Goal: Task Accomplishment & Management: Use online tool/utility

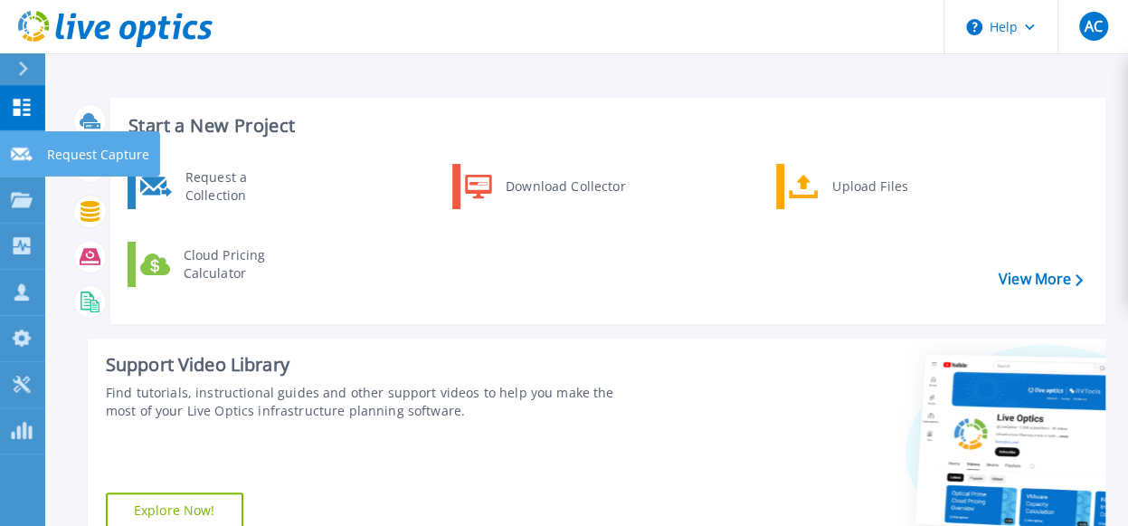
click at [34, 156] on link "Request Capture Request Capture" at bounding box center [22, 154] width 45 height 46
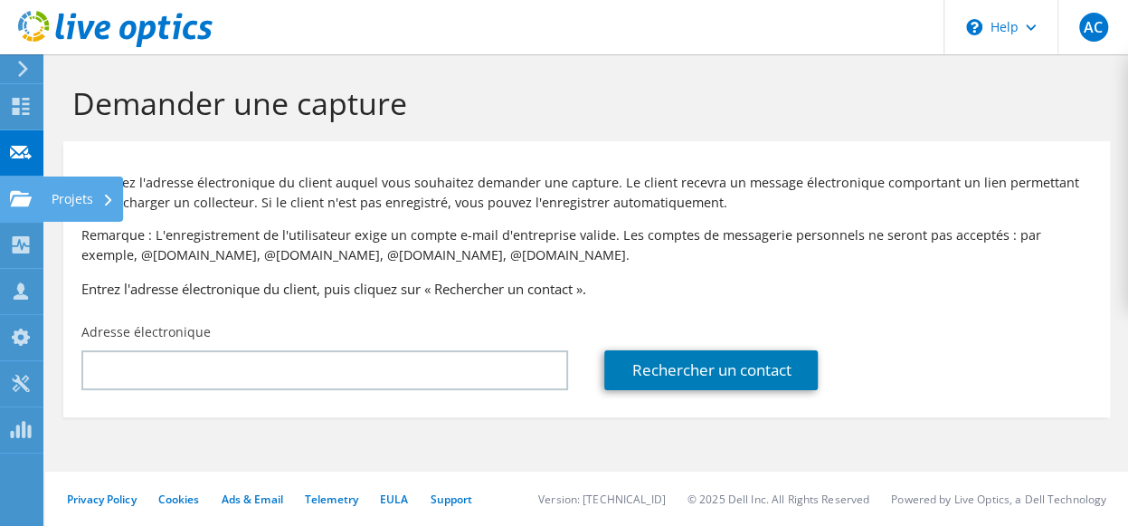
click at [10, 196] on icon at bounding box center [21, 198] width 22 height 17
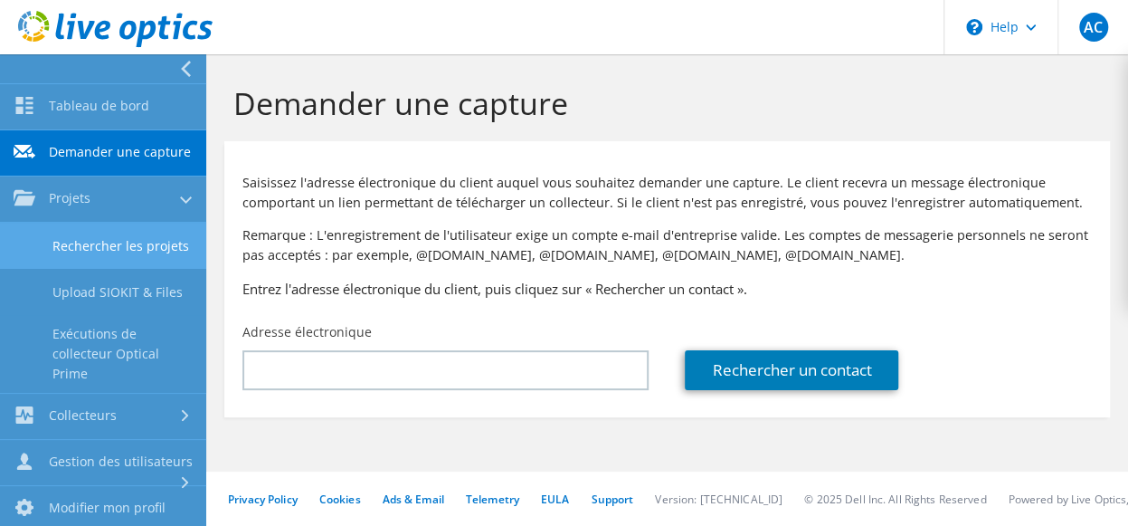
click at [71, 265] on link "Rechercher les projets" at bounding box center [103, 246] width 206 height 46
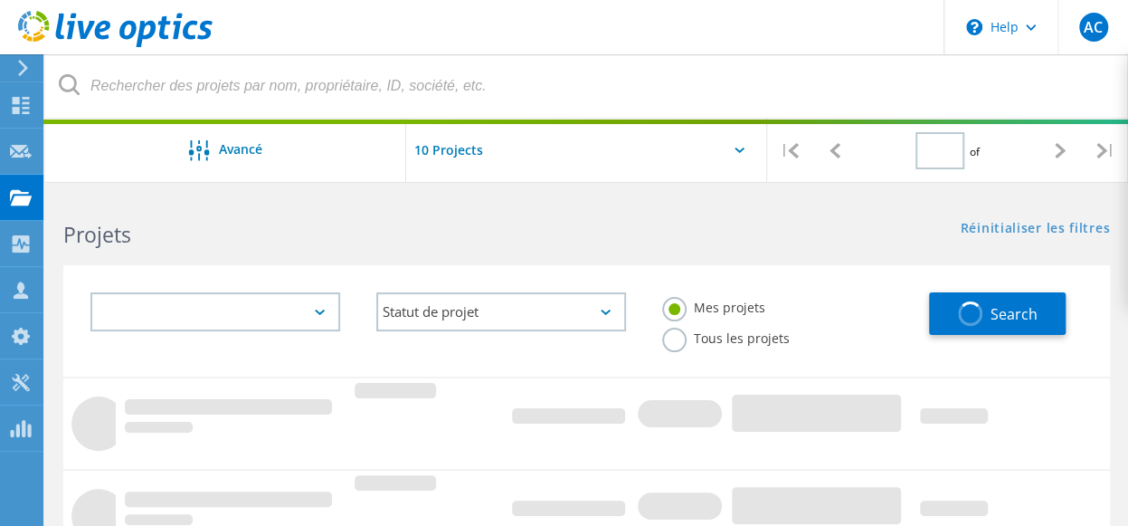
type input "1"
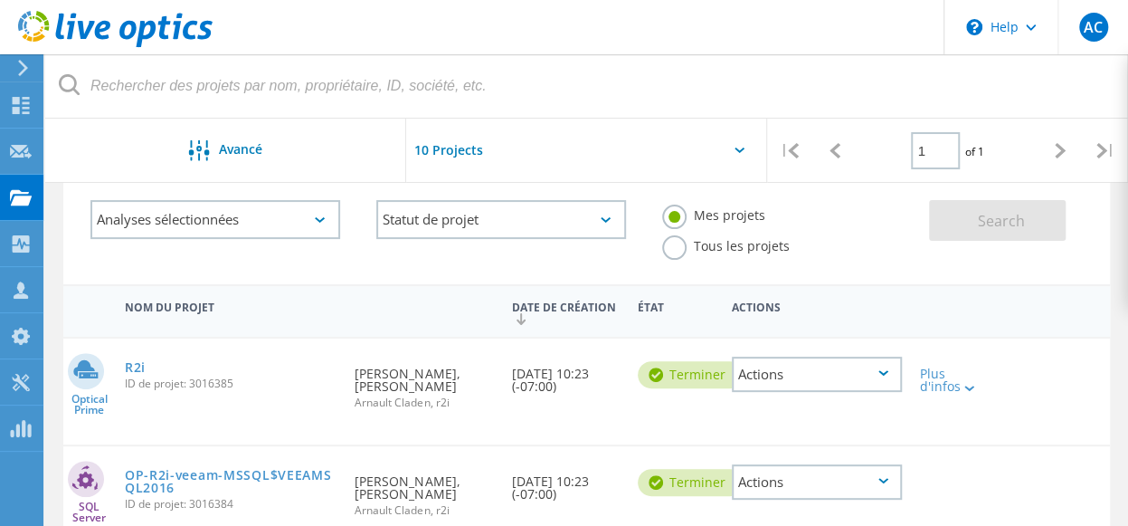
scroll to position [181, 0]
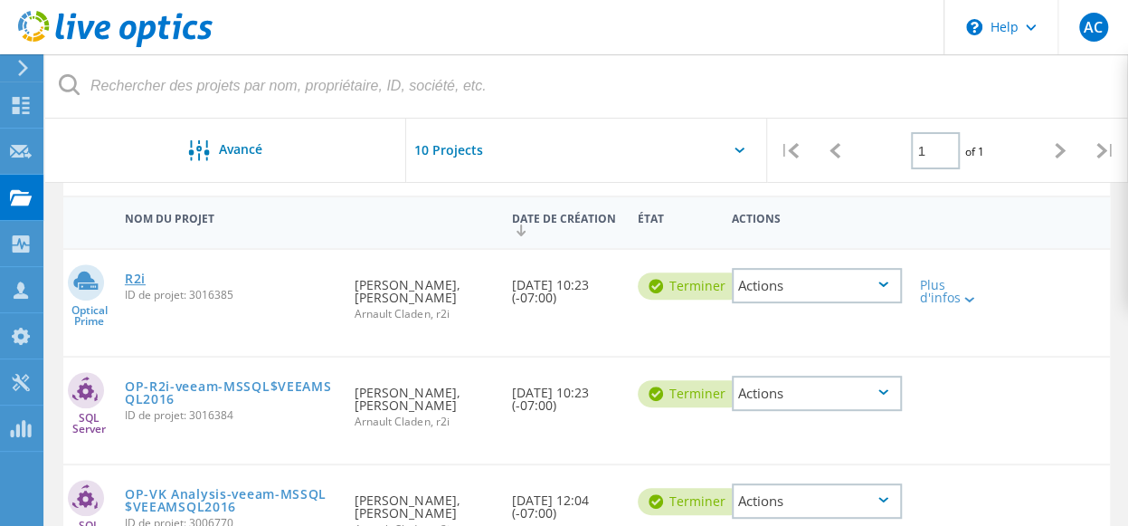
click at [141, 275] on link "R2i" at bounding box center [135, 278] width 21 height 13
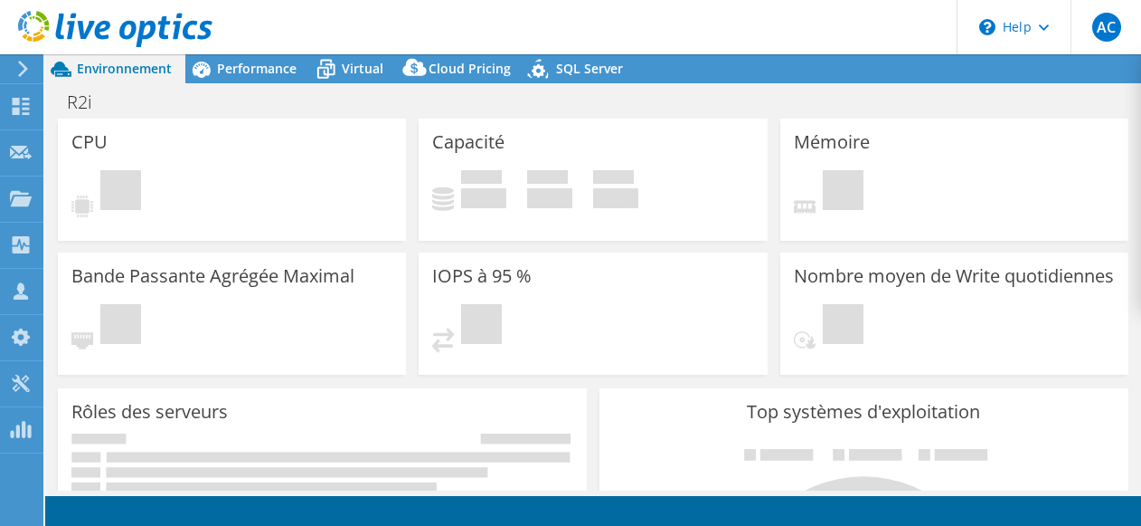
select select "USD"
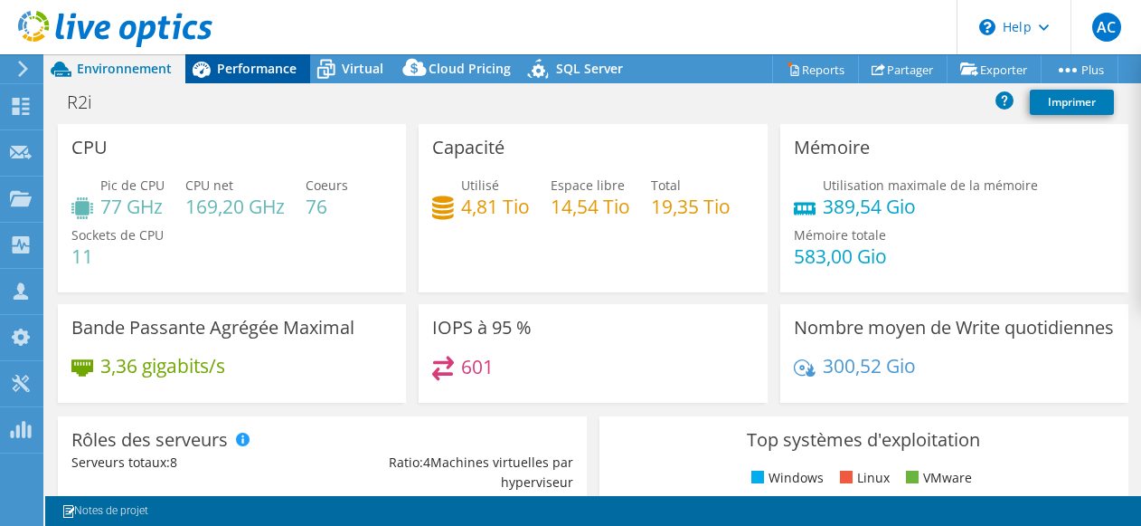
click at [268, 59] on div "Performance" at bounding box center [247, 68] width 125 height 29
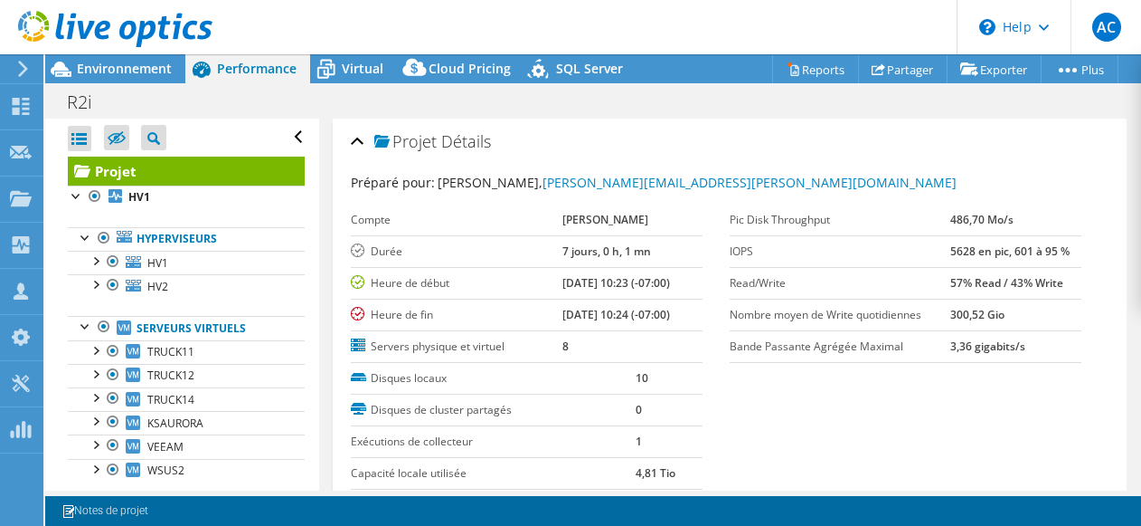
click at [706, 8] on header "AC Membre de l'équipe Arnault Claden [EMAIL_ADDRESS][DOMAIN_NAME] r2i My Profil…" at bounding box center [570, 27] width 1141 height 54
